Goal: Transaction & Acquisition: Purchase product/service

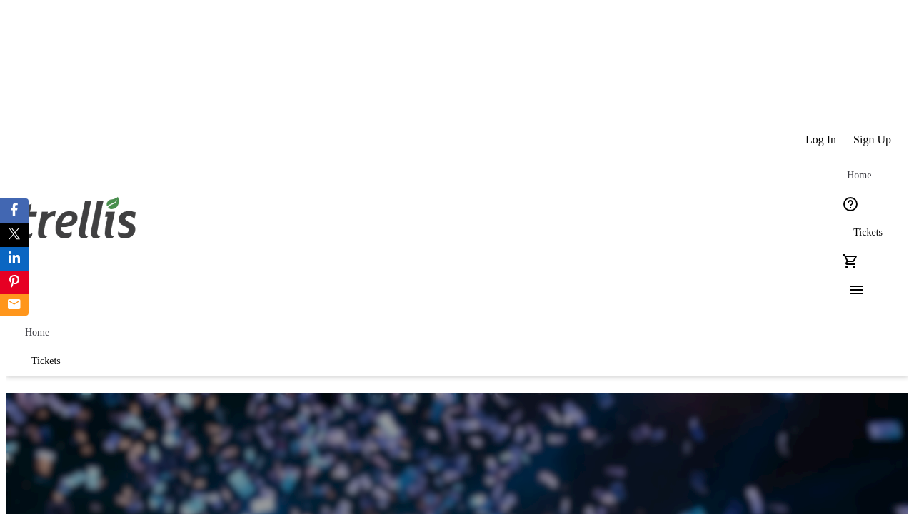
click at [853, 227] on span "Tickets" at bounding box center [867, 232] width 29 height 11
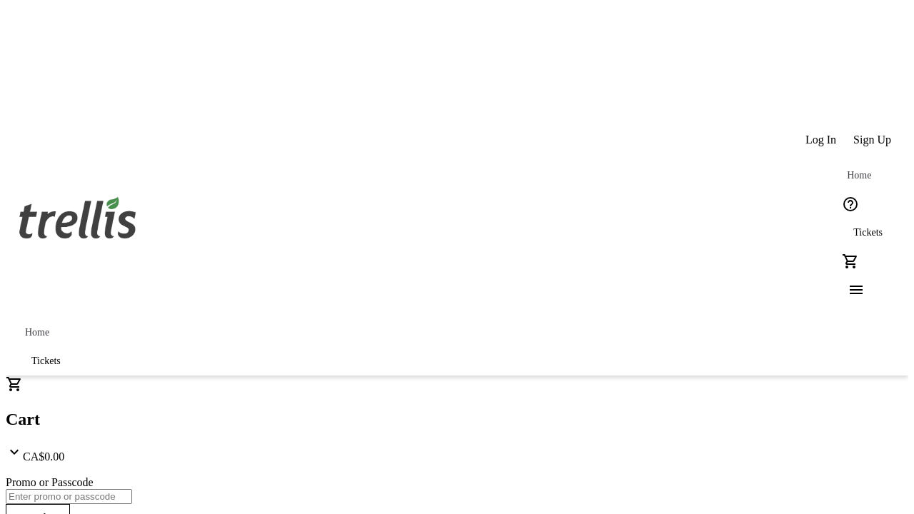
type input "1"
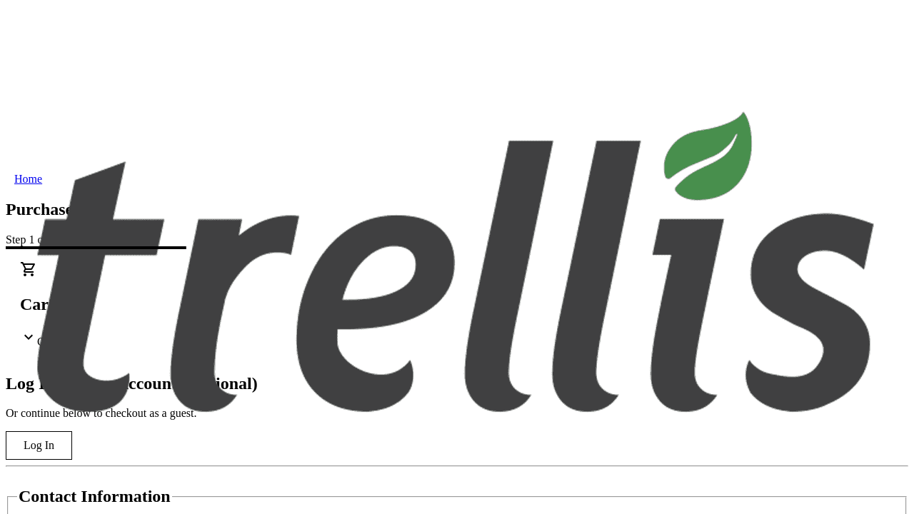
type input "[PERSON_NAME][EMAIL_ADDRESS][DOMAIN_NAME]"
type input "[PERSON_NAME]"
type input "Deckow"
